Goal: Use online tool/utility: Use online tool/utility

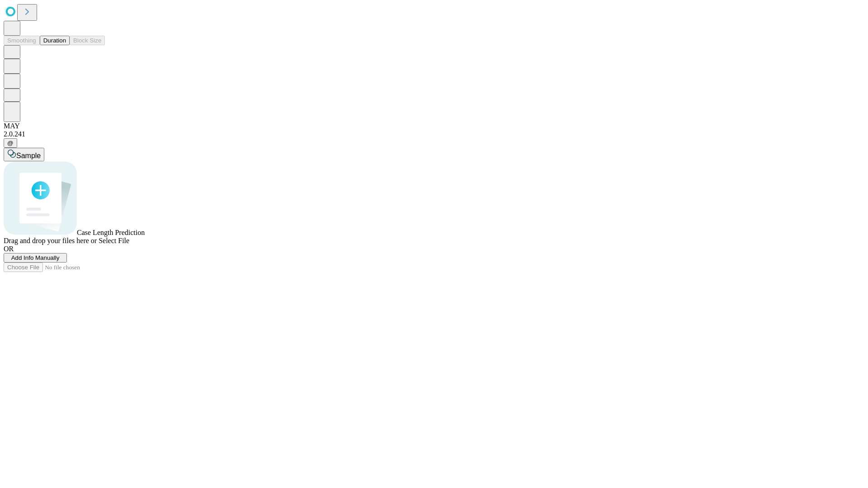
click at [66, 45] on button "Duration" at bounding box center [55, 40] width 30 height 9
click at [60, 261] on span "Add Info Manually" at bounding box center [35, 257] width 48 height 7
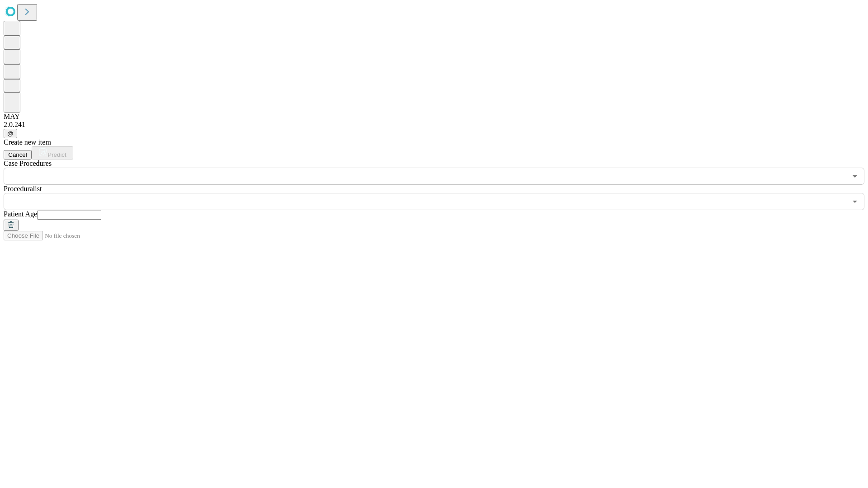
click at [101, 211] on input "text" at bounding box center [69, 215] width 64 height 9
type input "*"
click at [440, 193] on input "text" at bounding box center [425, 201] width 843 height 17
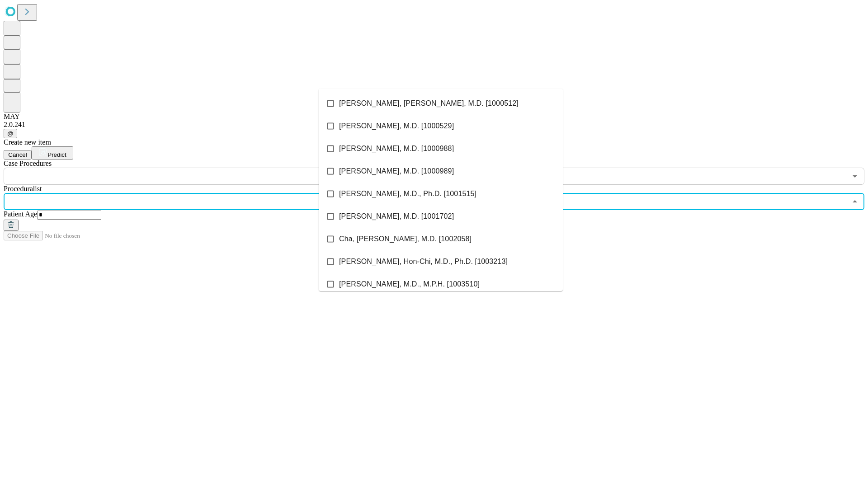
click at [441, 103] on li "[PERSON_NAME], [PERSON_NAME], M.D. [1000512]" at bounding box center [441, 103] width 244 height 23
click at [190, 168] on input "text" at bounding box center [425, 176] width 843 height 17
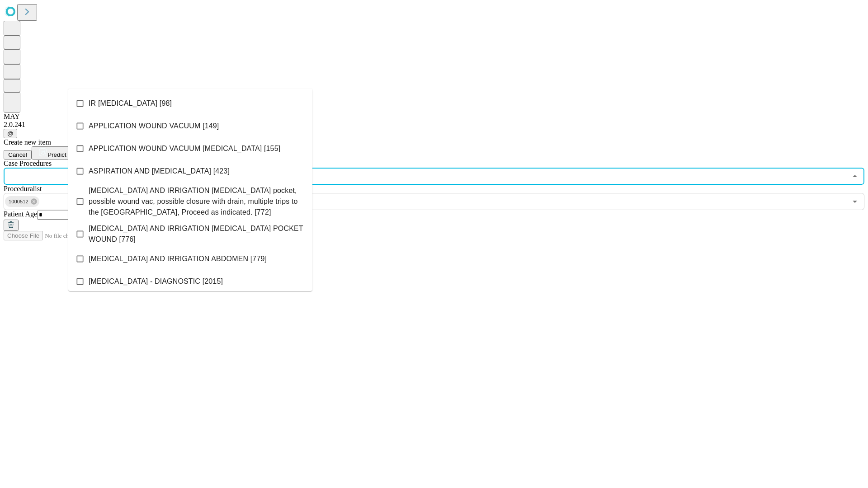
click at [190, 103] on li "IR [MEDICAL_DATA] [98]" at bounding box center [190, 103] width 244 height 23
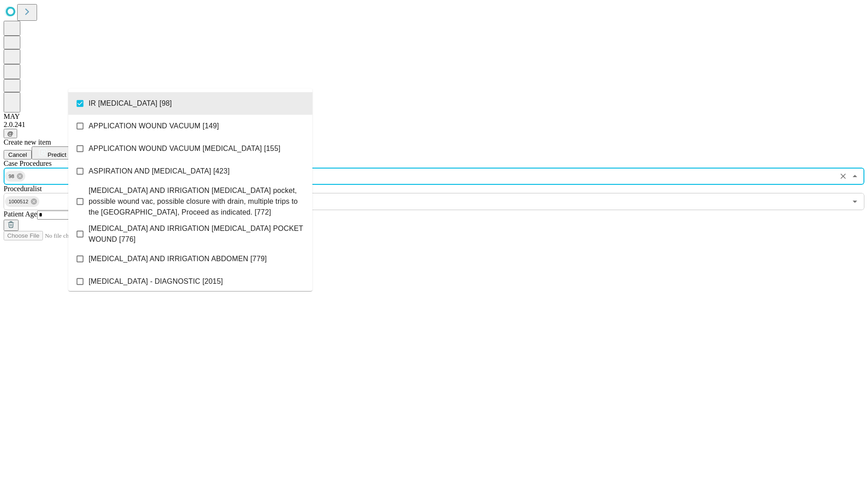
click at [66, 151] on span "Predict" at bounding box center [56, 154] width 19 height 7
